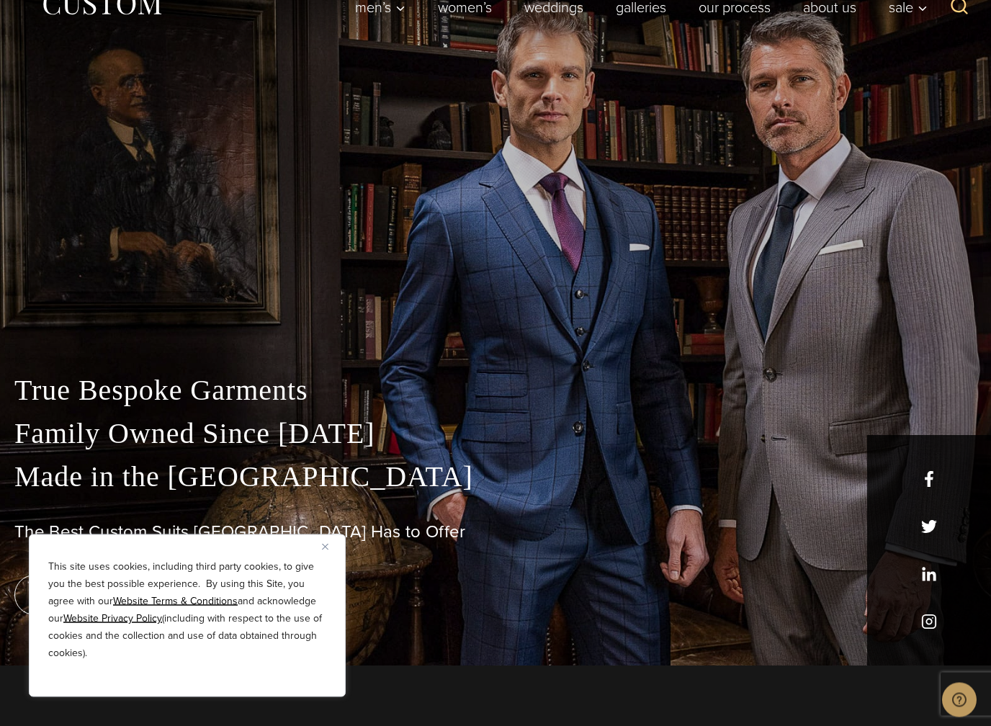
scroll to position [77, 0]
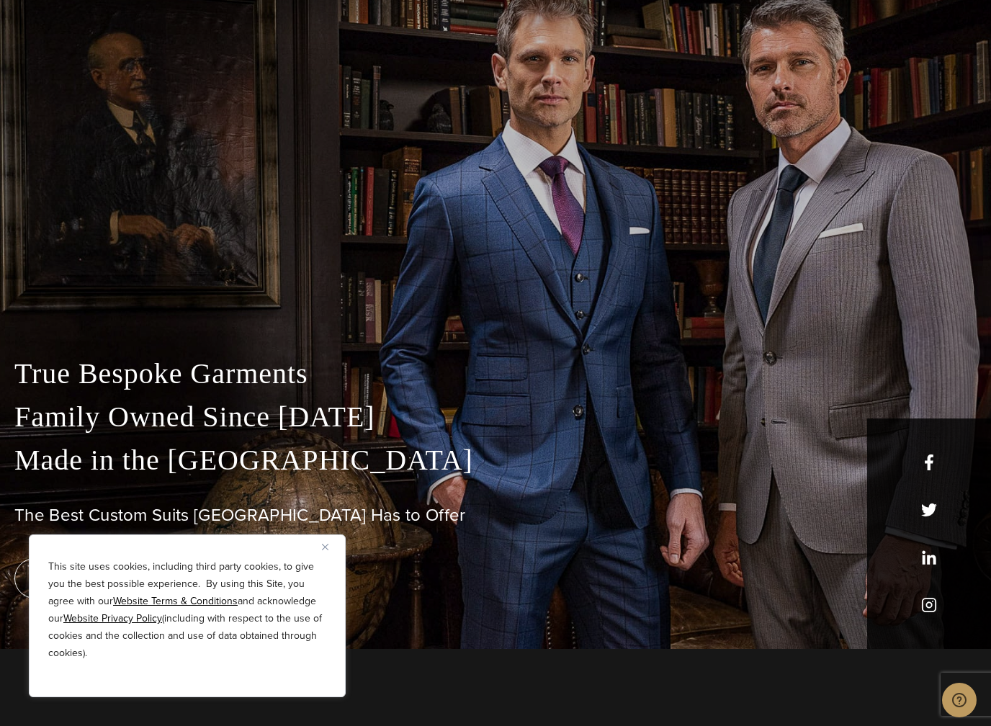
click at [332, 542] on button "Close" at bounding box center [330, 546] width 17 height 17
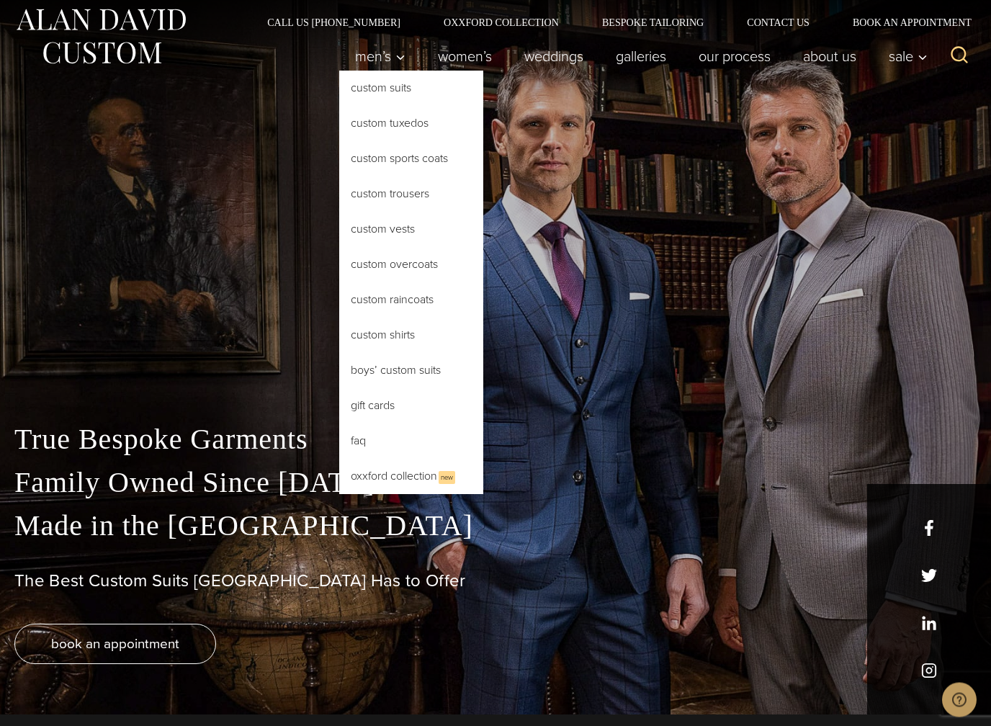
scroll to position [12, 0]
click at [409, 73] on link "Custom Suits" at bounding box center [411, 88] width 144 height 35
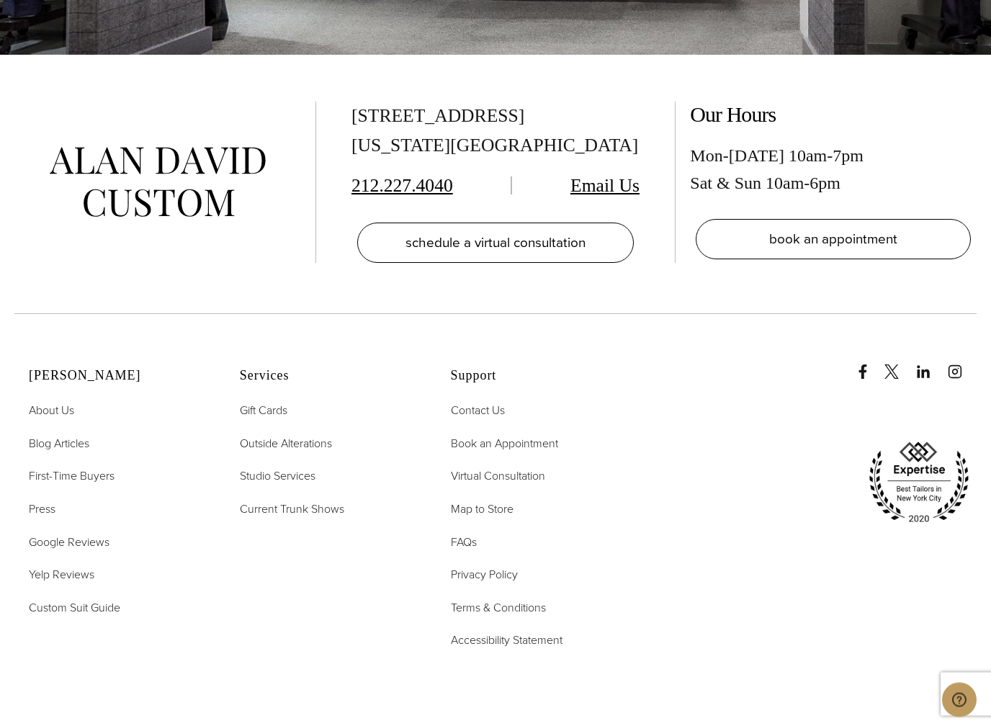
scroll to position [8794, 0]
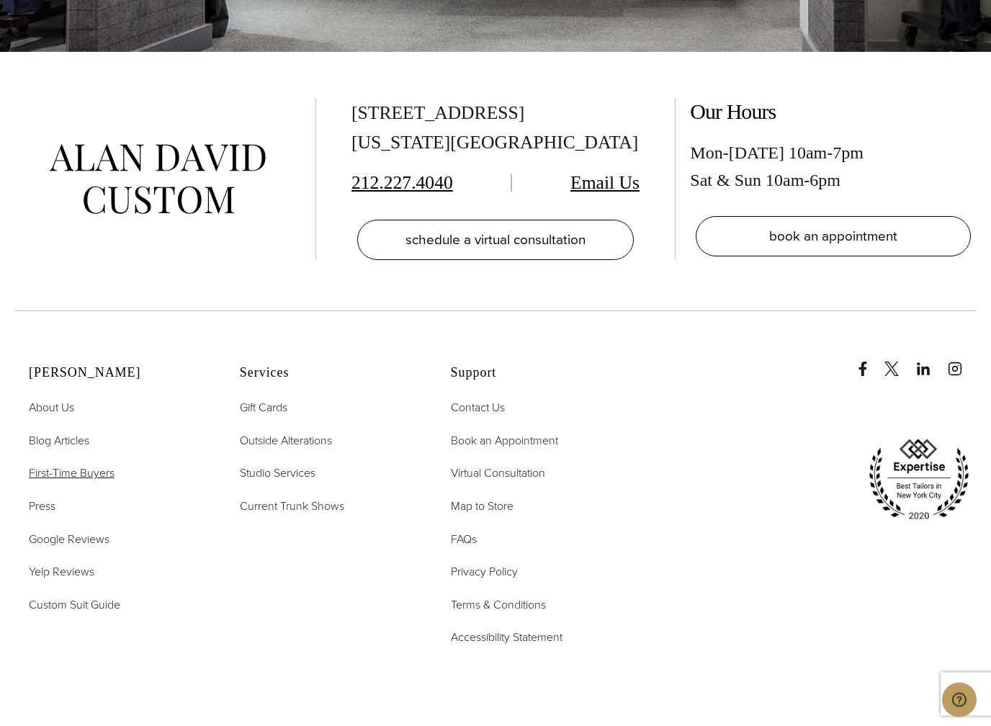
click at [89, 465] on span "First-Time Buyers" at bounding box center [72, 473] width 86 height 17
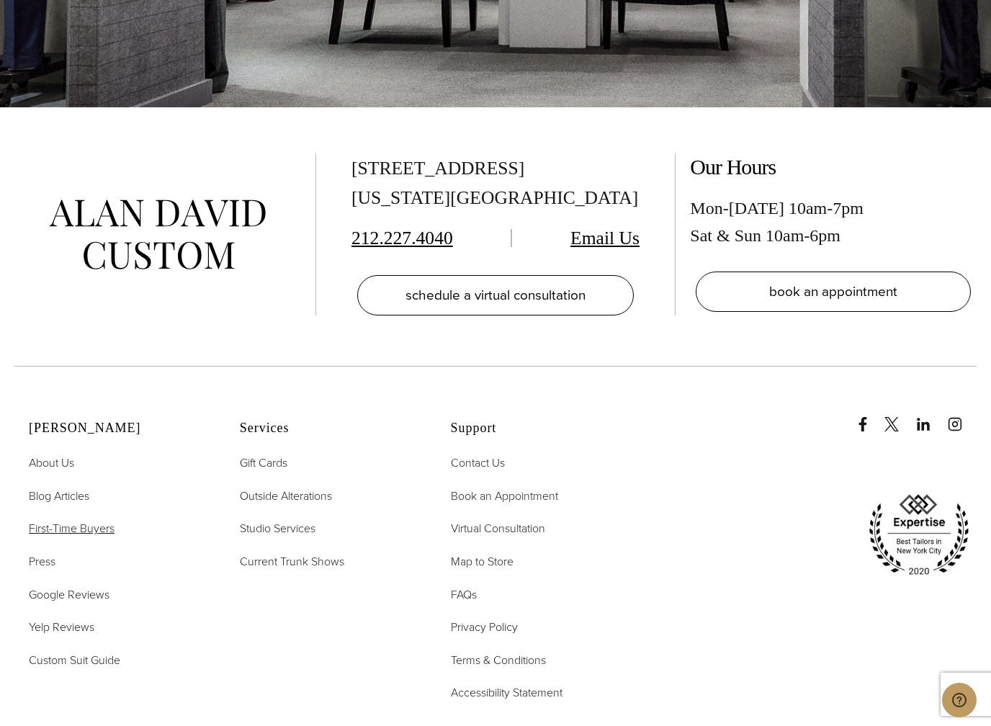
scroll to position [8744, 0]
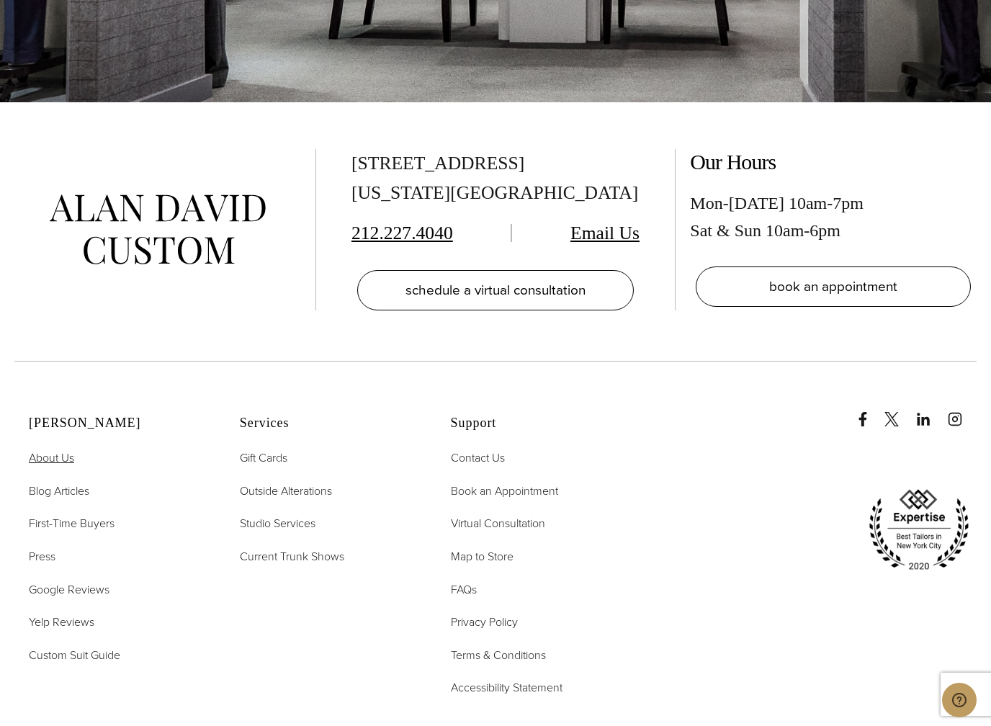
click at [74, 450] on span "About Us" at bounding box center [51, 458] width 45 height 17
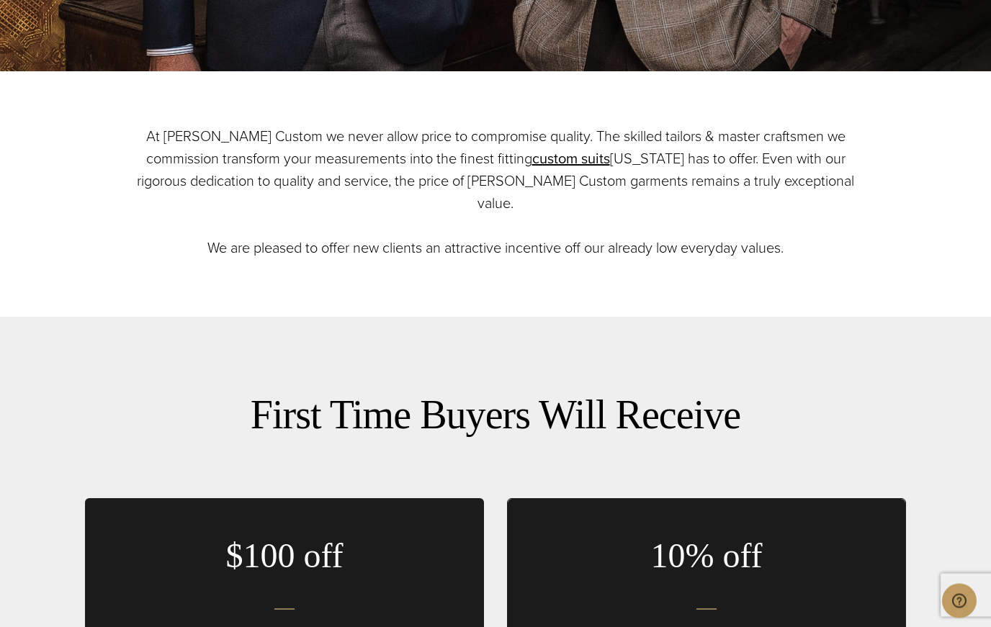
scroll to position [543, 0]
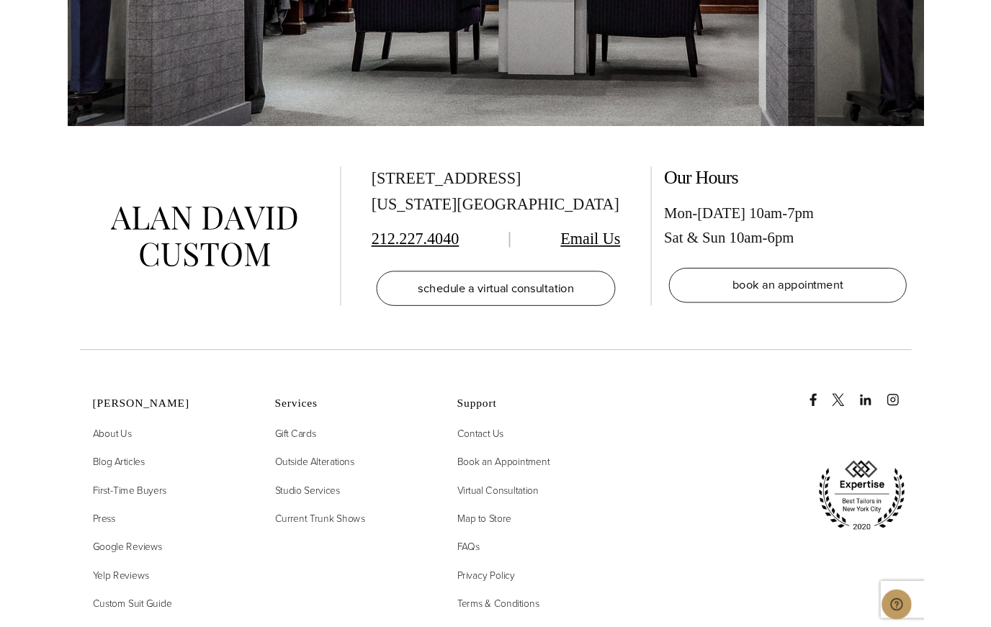
scroll to position [6525, 0]
